Goal: Check status: Check status

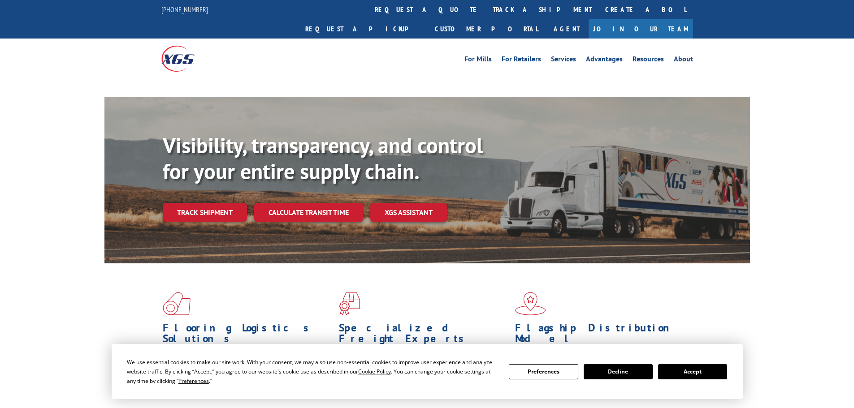
drag, startPoint x: 413, startPoint y: 7, endPoint x: 409, endPoint y: 22, distance: 15.8
click at [486, 7] on link "track a shipment" at bounding box center [542, 9] width 113 height 19
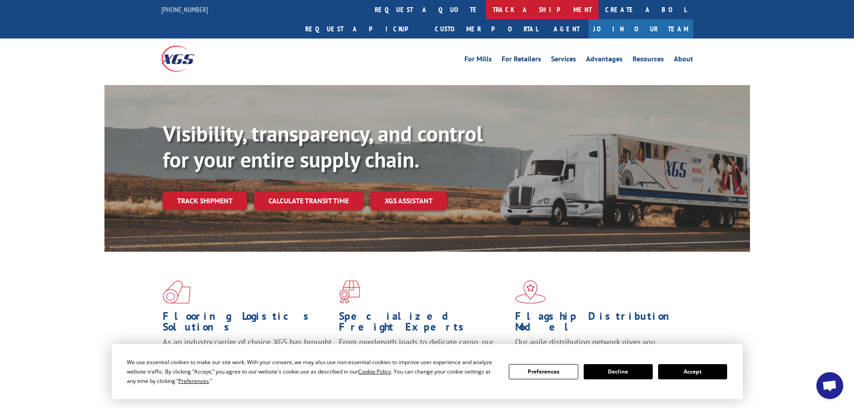
click at [486, 11] on link "track a shipment" at bounding box center [542, 9] width 113 height 19
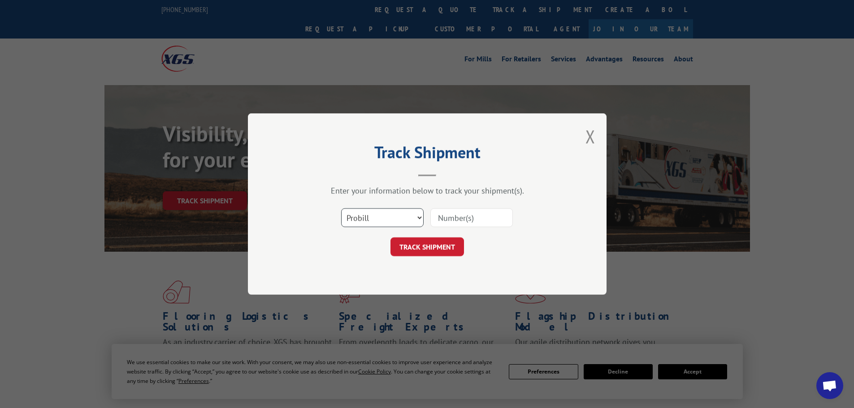
click at [390, 219] on select "Select category... Probill BOL PO" at bounding box center [382, 217] width 82 height 19
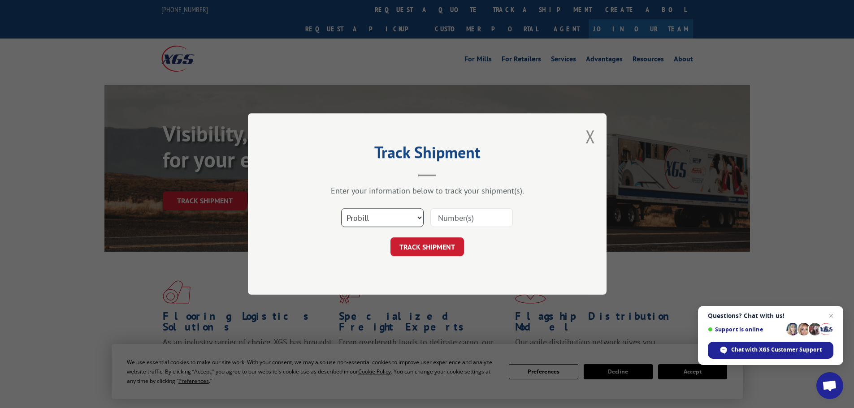
select select "bol"
click at [341, 208] on select "Select category... Probill BOL PO" at bounding box center [382, 217] width 82 height 19
click at [457, 223] on input at bounding box center [471, 217] width 82 height 19
paste input "7069563"
type input "7069563"
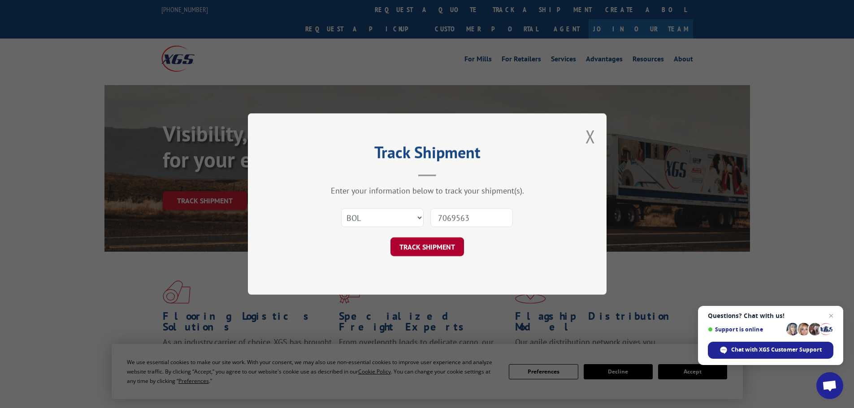
click at [438, 250] on button "TRACK SHIPMENT" at bounding box center [427, 247] width 74 height 19
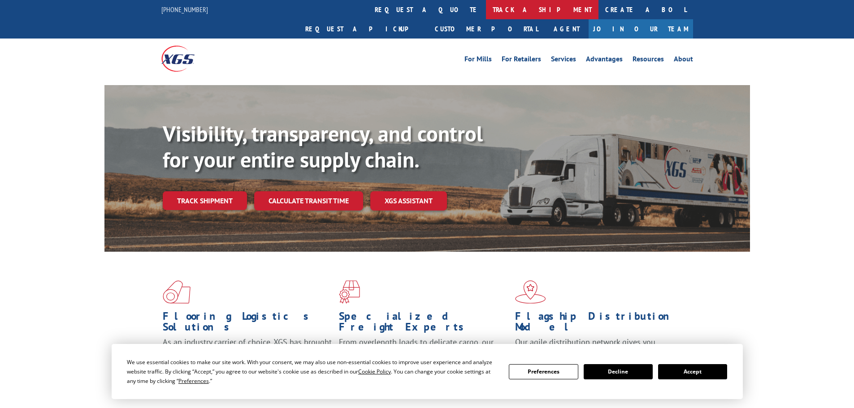
click at [486, 10] on link "track a shipment" at bounding box center [542, 9] width 113 height 19
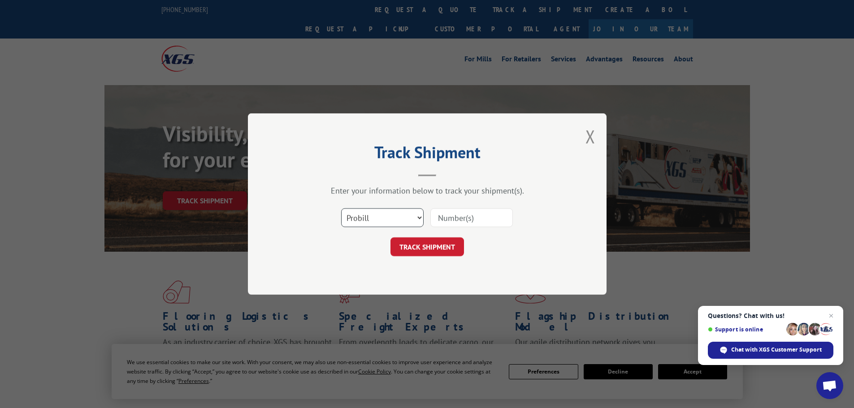
click at [371, 216] on select "Select category... Probill BOL PO" at bounding box center [382, 217] width 82 height 19
select select "bol"
click at [341, 208] on select "Select category... Probill BOL PO" at bounding box center [382, 217] width 82 height 19
click at [465, 220] on input at bounding box center [471, 217] width 82 height 19
paste input "7074969"
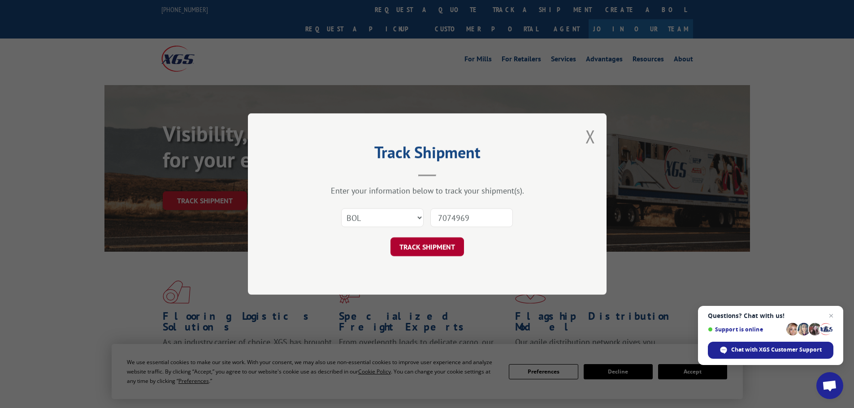
type input "7074969"
click at [439, 249] on button "TRACK SHIPMENT" at bounding box center [427, 247] width 74 height 19
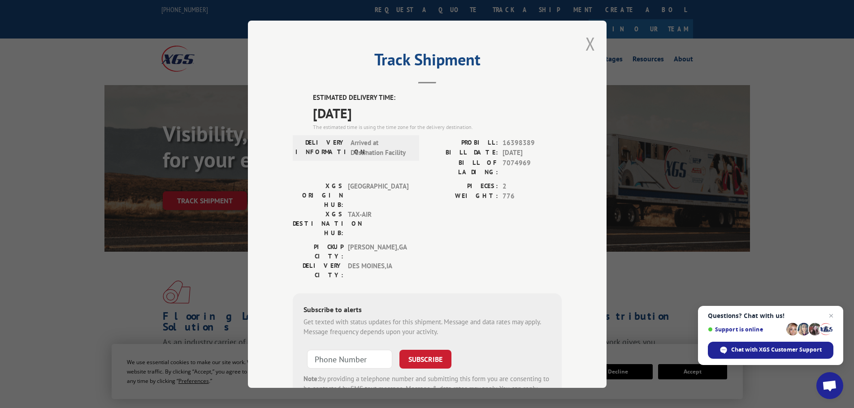
click at [586, 43] on button "Close modal" at bounding box center [591, 44] width 10 height 24
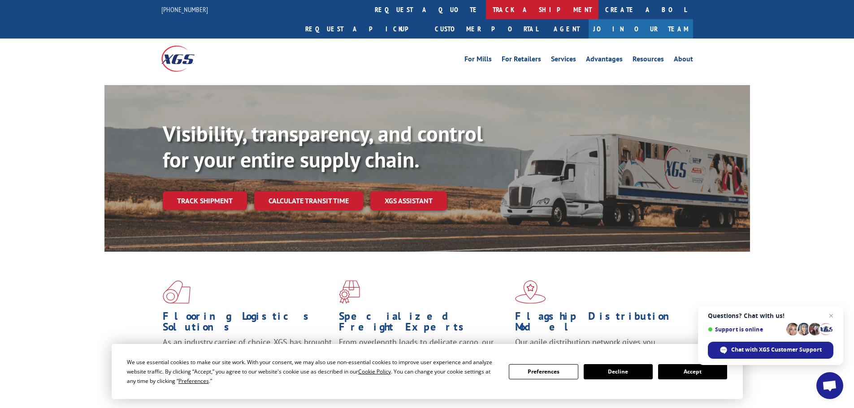
click at [486, 17] on link "track a shipment" at bounding box center [542, 9] width 113 height 19
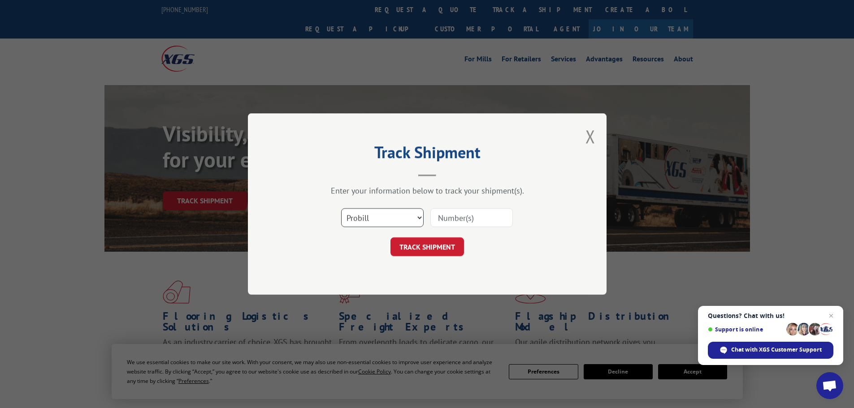
click at [379, 214] on select "Select category... Probill BOL PO" at bounding box center [382, 217] width 82 height 19
select select "bol"
click at [341, 208] on select "Select category... Probill BOL PO" at bounding box center [382, 217] width 82 height 19
click at [446, 222] on input at bounding box center [471, 217] width 82 height 19
paste input "5560183"
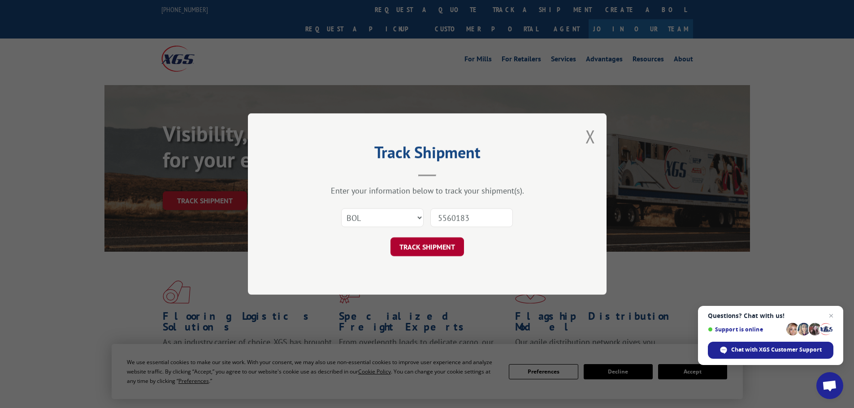
type input "5560183"
click at [440, 244] on button "TRACK SHIPMENT" at bounding box center [427, 247] width 74 height 19
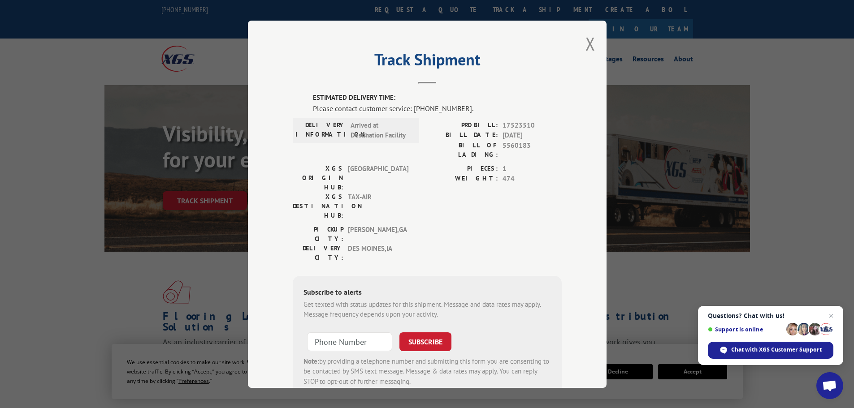
click at [590, 48] on button "Close modal" at bounding box center [591, 44] width 10 height 24
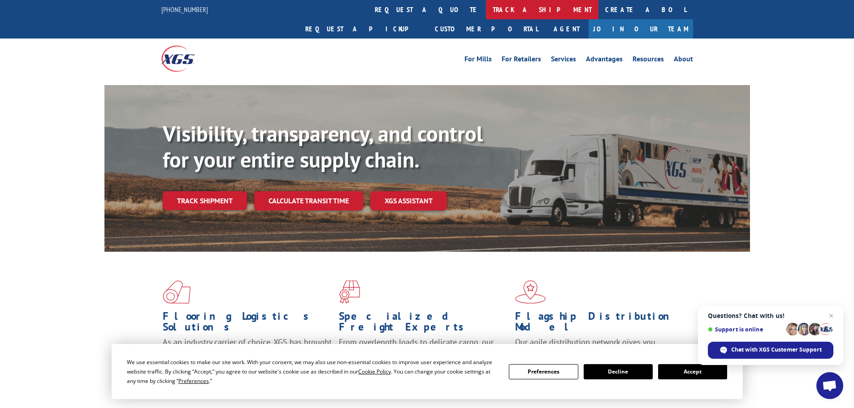
click at [486, 14] on link "track a shipment" at bounding box center [542, 9] width 113 height 19
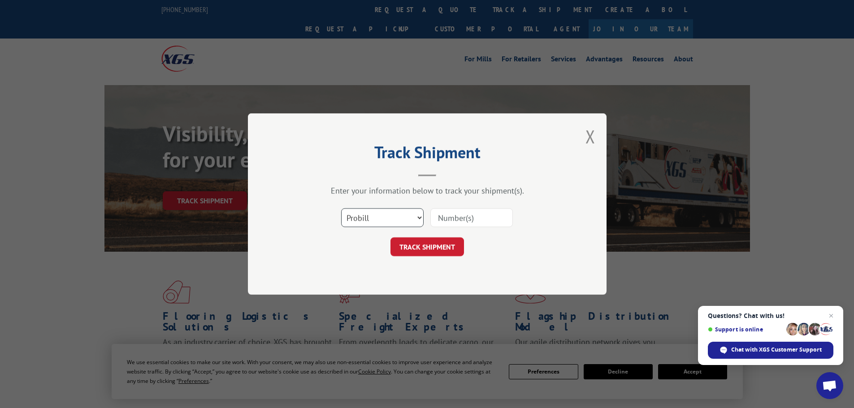
click at [391, 222] on select "Select category... Probill BOL PO" at bounding box center [382, 217] width 82 height 19
select select "bol"
click at [341, 208] on select "Select category... Probill BOL PO" at bounding box center [382, 217] width 82 height 19
click at [442, 221] on input at bounding box center [471, 217] width 82 height 19
paste input "7069563"
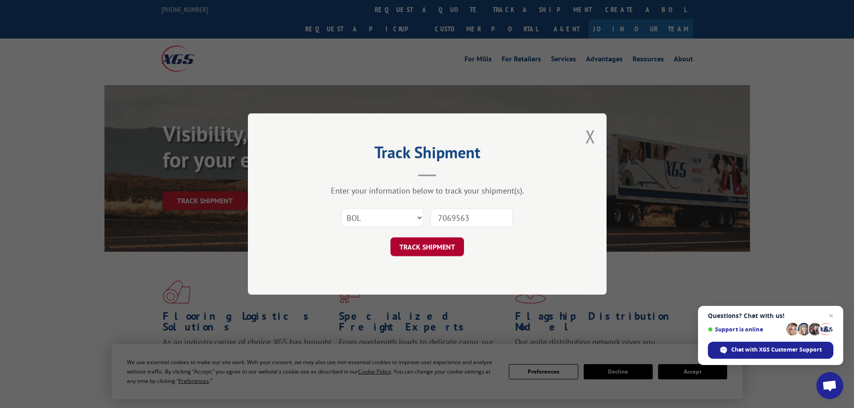
type input "7069563"
click at [442, 252] on button "TRACK SHIPMENT" at bounding box center [427, 247] width 74 height 19
